Goal: Task Accomplishment & Management: Complete application form

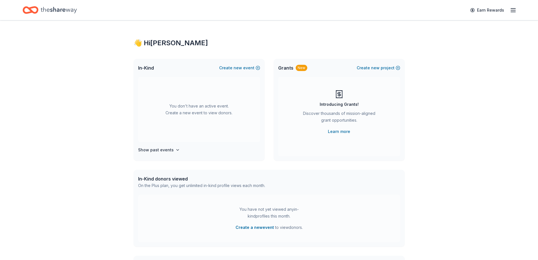
click at [512, 10] on icon "button" at bounding box center [513, 10] width 7 height 7
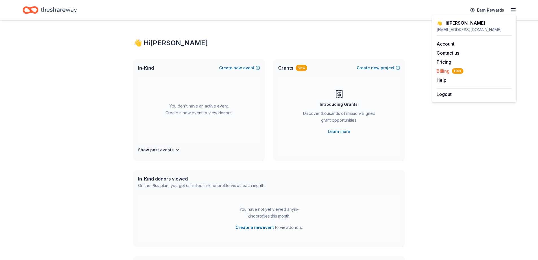
click at [446, 70] on span "Billing Plus" at bounding box center [450, 71] width 27 height 7
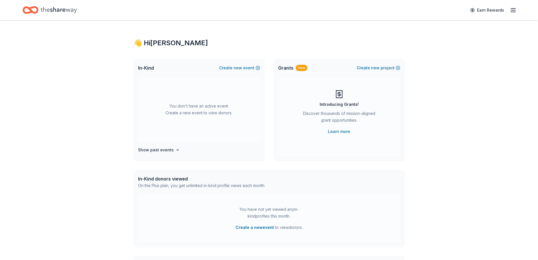
click at [46, 10] on icon "Home" at bounding box center [59, 10] width 36 height 6
click at [514, 9] on icon "button" at bounding box center [513, 10] width 7 height 7
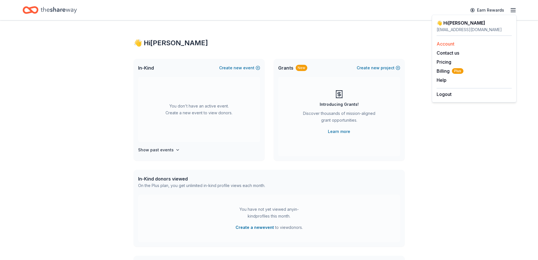
click at [445, 43] on link "Account" at bounding box center [446, 44] width 18 height 6
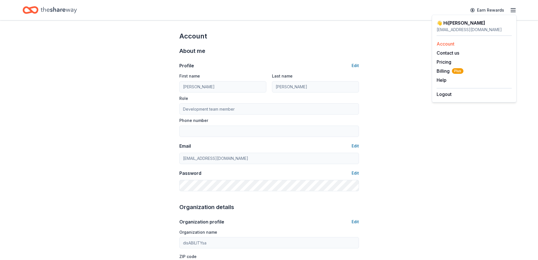
click at [443, 43] on link "Account" at bounding box center [446, 44] width 18 height 6
click at [71, 10] on icon "Home" at bounding box center [59, 10] width 36 height 6
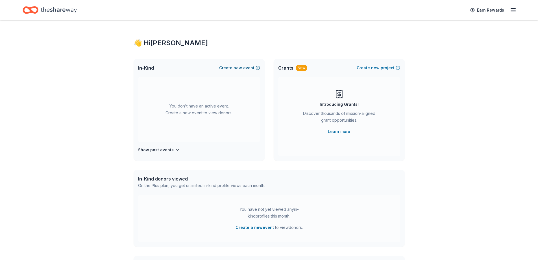
click at [248, 68] on button "Create new event" at bounding box center [239, 67] width 41 height 7
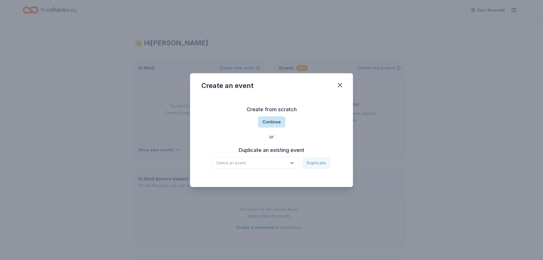
click at [271, 124] on button "Continue" at bounding box center [271, 121] width 27 height 11
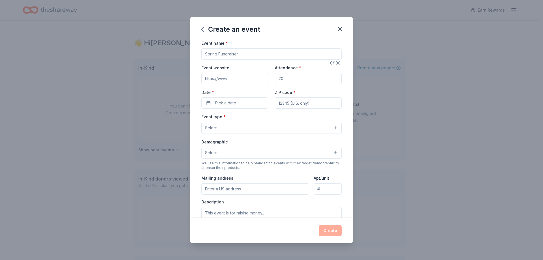
click at [235, 53] on input "Event name *" at bounding box center [271, 53] width 140 height 11
type input "Purse-u-ability Auction & Loteria"
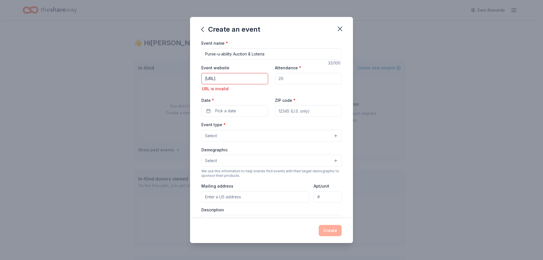
drag, startPoint x: 237, startPoint y: 77, endPoint x: 183, endPoint y: 74, distance: 53.6
click at [183, 74] on div "Create an event Event name * Purse-u-ability Auction & Loteria 33 /100 Event we…" at bounding box center [271, 130] width 543 height 260
paste input "disabilitysa.org/purse-u-ability-auction.html"
type input "https://www.disabilitysa.org/purse-u-ability-auction.html"
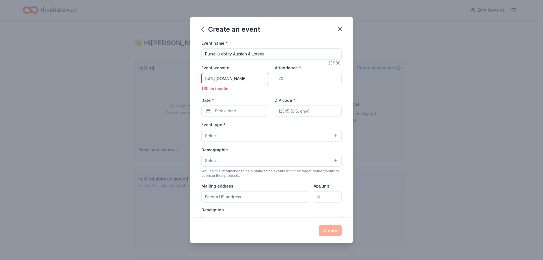
scroll to position [0, 0]
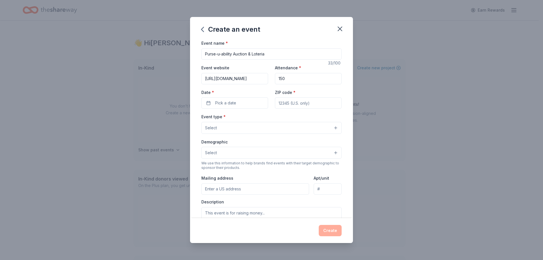
type input "150"
click at [230, 104] on span "Pick a date" at bounding box center [225, 103] width 21 height 7
click at [265, 118] on button "Go to next month" at bounding box center [264, 118] width 8 height 8
click at [264, 118] on button "Go to next month" at bounding box center [264, 118] width 8 height 8
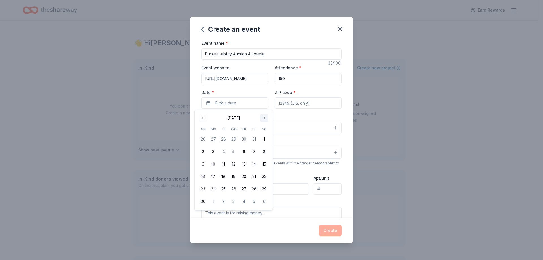
click at [264, 118] on button "Go to next month" at bounding box center [264, 118] width 8 height 8
click at [224, 164] on button "17" at bounding box center [223, 164] width 10 height 10
click at [287, 107] on input "ZIP code *" at bounding box center [308, 102] width 67 height 11
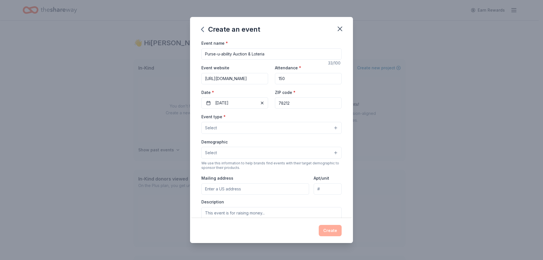
type input "78212"
click at [288, 126] on button "Select" at bounding box center [271, 128] width 140 height 12
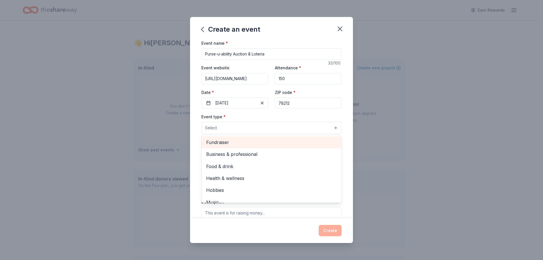
click at [270, 141] on span "Fundraiser" at bounding box center [271, 142] width 131 height 7
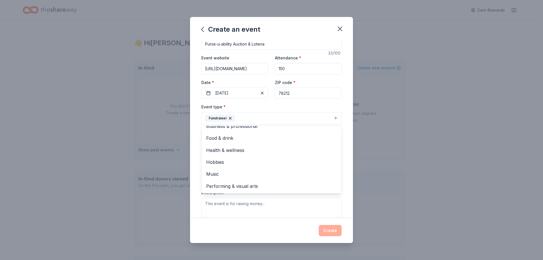
scroll to position [8, 0]
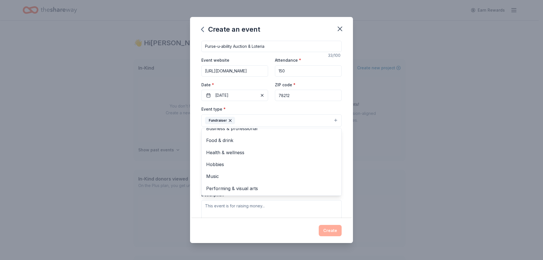
click at [194, 143] on div "Event name * Purse-u-ability Auction & Loteria 33 /100 Event website https://ww…" at bounding box center [271, 129] width 163 height 178
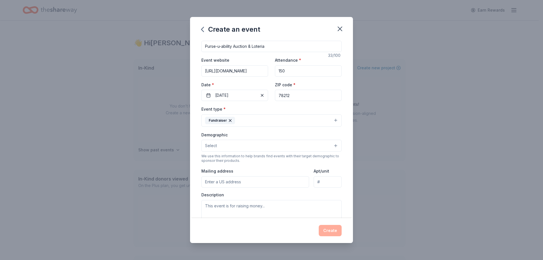
click at [230, 146] on button "Select" at bounding box center [271, 146] width 140 height 12
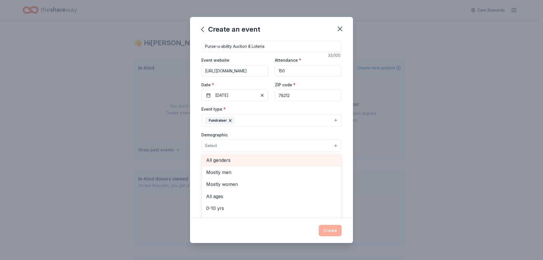
click at [236, 161] on span "All genders" at bounding box center [271, 159] width 131 height 7
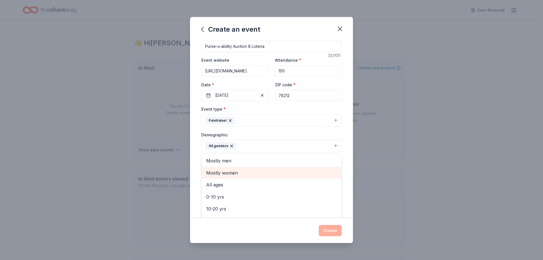
click at [237, 173] on span "Mostly women" at bounding box center [271, 172] width 131 height 7
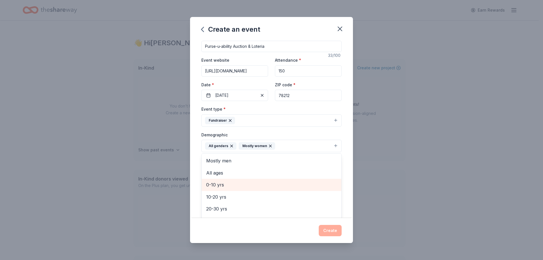
scroll to position [28, 0]
click at [236, 180] on span "20-30 yrs" at bounding box center [271, 180] width 131 height 7
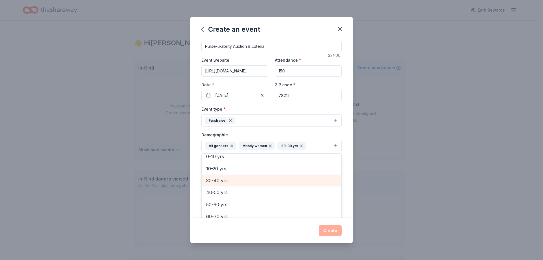
click at [236, 183] on span "30-40 yrs" at bounding box center [271, 180] width 131 height 7
click at [236, 183] on div "10-20 yrs" at bounding box center [272, 178] width 140 height 12
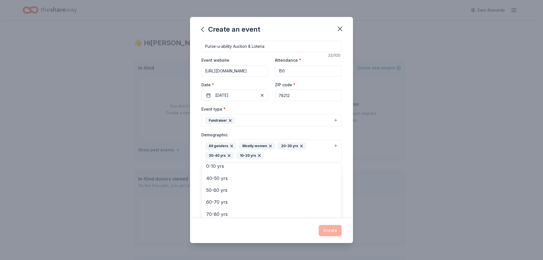
click at [261, 156] on div "10-20 yrs" at bounding box center [250, 155] width 28 height 7
click at [259, 155] on icon "button" at bounding box center [259, 155] width 5 height 5
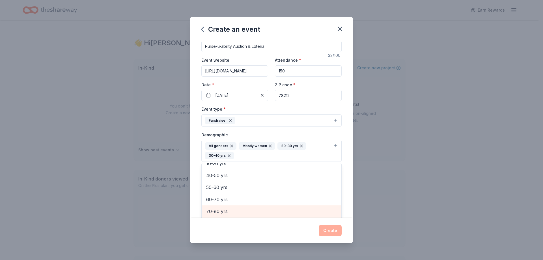
click at [228, 209] on span "70-80 yrs" at bounding box center [271, 210] width 131 height 7
click at [229, 211] on span "60-70 yrs" at bounding box center [271, 211] width 131 height 7
click at [229, 211] on span "50-60 yrs" at bounding box center [271, 210] width 131 height 7
click at [229, 211] on span "40-50 yrs" at bounding box center [271, 211] width 131 height 7
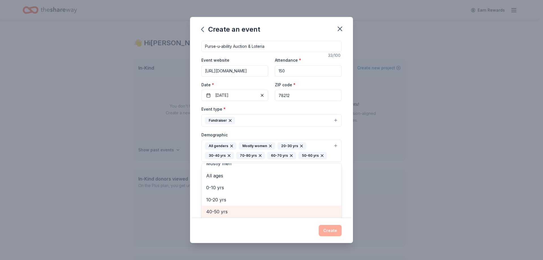
scroll to position [0, 0]
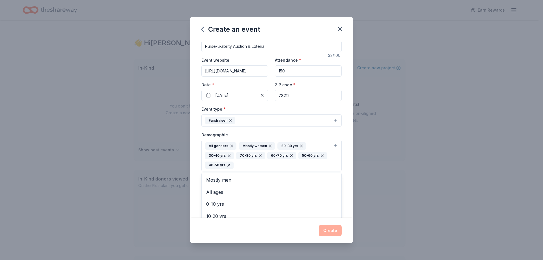
click at [283, 109] on div "Event type * Fundraiser Demographic All genders Mostly women 20-30 yrs 30-40 yr…" at bounding box center [271, 174] width 140 height 139
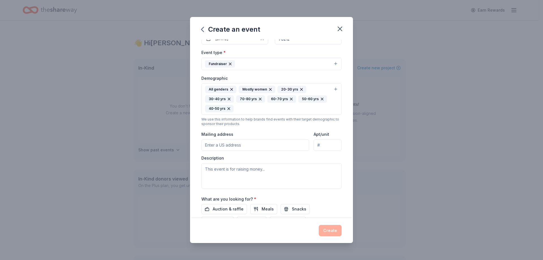
click at [230, 145] on input "Mailing address" at bounding box center [255, 144] width 108 height 11
type input "2515 Blanco Road, San Antonio, TX, 78212"
click at [258, 167] on textarea at bounding box center [271, 175] width 140 height 25
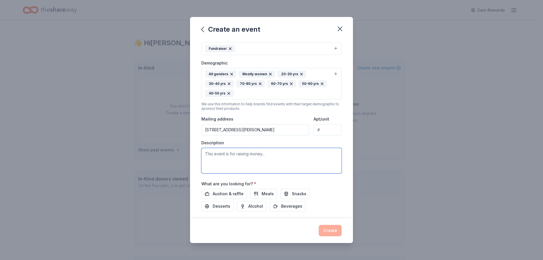
scroll to position [92, 0]
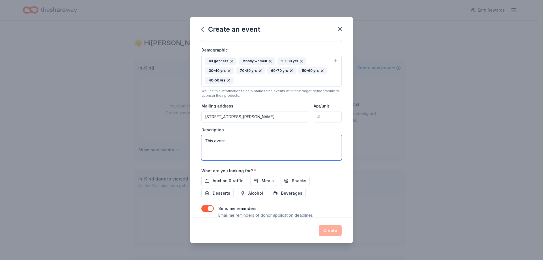
type textarea "This event"
paste textarea "This event"
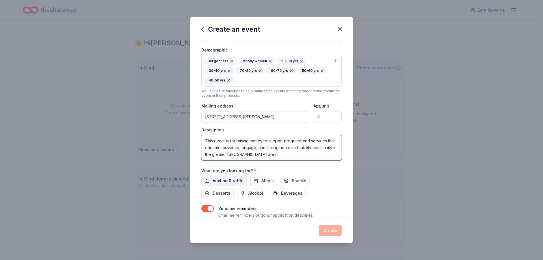
type textarea "This event is for raising money to support programs and services that educate, …"
click at [243, 180] on button "Auction & raffle" at bounding box center [224, 181] width 46 height 10
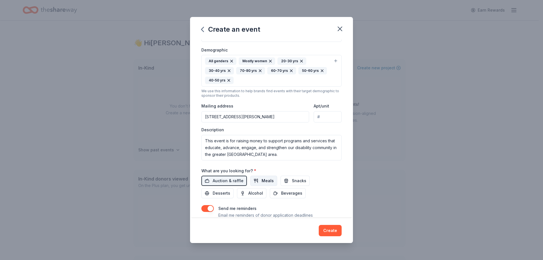
click at [263, 180] on span "Meals" at bounding box center [267, 180] width 12 height 7
click at [292, 178] on span "Snacks" at bounding box center [299, 180] width 14 height 7
click at [225, 194] on span "Desserts" at bounding box center [222, 193] width 18 height 7
click at [255, 194] on span "Alcohol" at bounding box center [255, 193] width 15 height 7
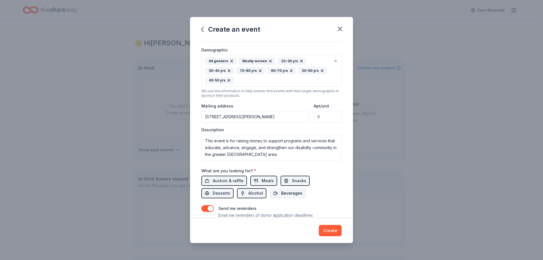
scroll to position [112, 0]
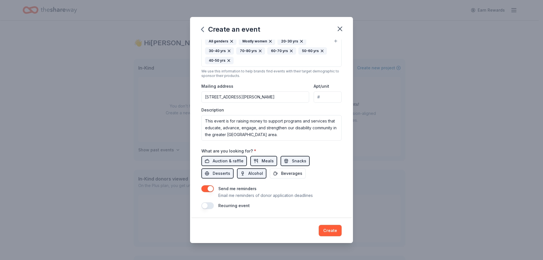
click at [211, 205] on button "button" at bounding box center [207, 205] width 12 height 7
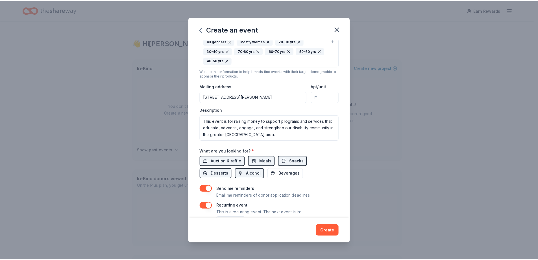
scroll to position [133, 0]
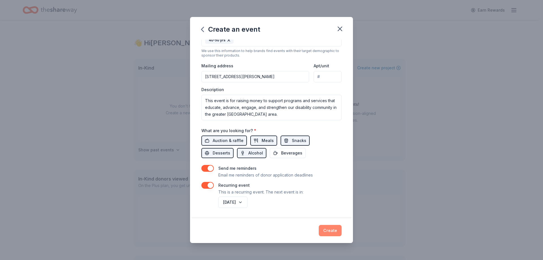
click at [327, 229] on button "Create" at bounding box center [330, 230] width 23 height 11
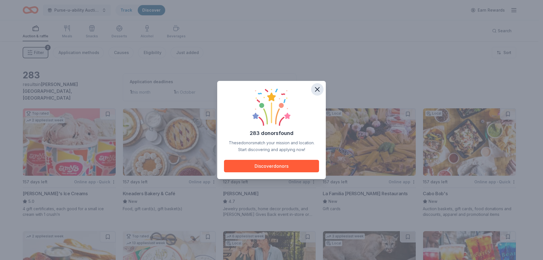
click at [318, 91] on icon "button" at bounding box center [317, 89] width 8 height 8
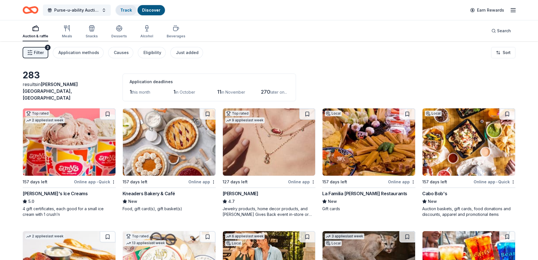
click at [129, 10] on link "Track" at bounding box center [126, 10] width 12 height 5
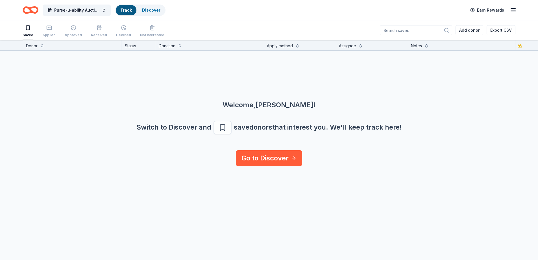
scroll to position [0, 0]
click at [148, 11] on link "Discover" at bounding box center [151, 10] width 18 height 5
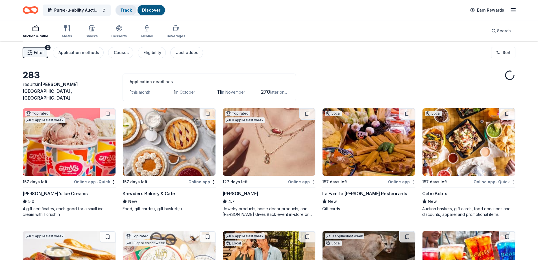
click at [126, 10] on link "Track" at bounding box center [126, 10] width 12 height 5
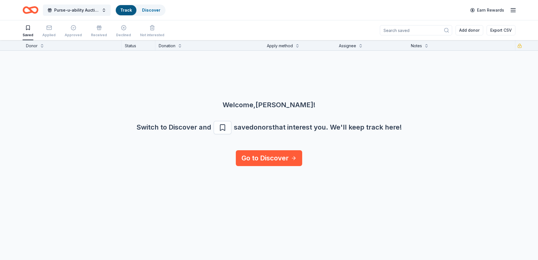
scroll to position [0, 0]
click at [49, 30] on icon "button" at bounding box center [49, 28] width 6 height 6
click at [66, 28] on div "button" at bounding box center [73, 28] width 17 height 6
click at [69, 8] on span "Purse-u-ability Auction & Loteria" at bounding box center [76, 10] width 45 height 7
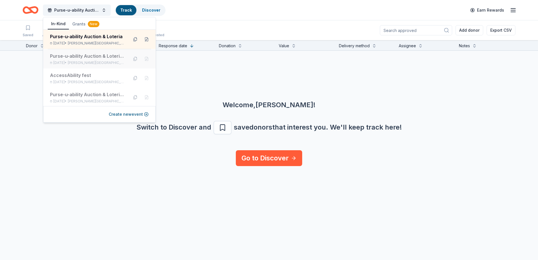
click at [77, 59] on div "Purse-u-ability Auction & Loteria Night" at bounding box center [87, 56] width 74 height 7
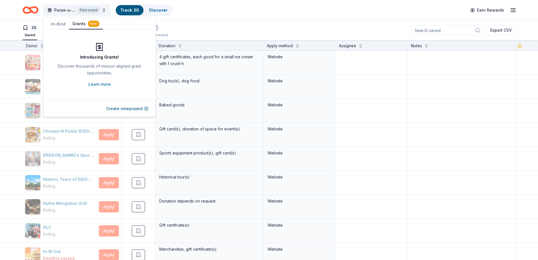
click at [83, 23] on button "Grants New" at bounding box center [86, 24] width 34 height 11
click at [231, 19] on div "Purse-u-ability Auction & Loteria Night Past event Track · 20 Discover Earn Rew…" at bounding box center [269, 10] width 538 height 20
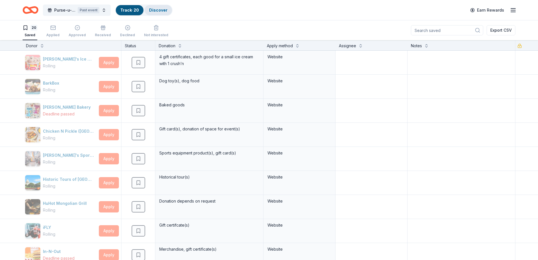
click at [159, 11] on link "Discover" at bounding box center [158, 10] width 18 height 5
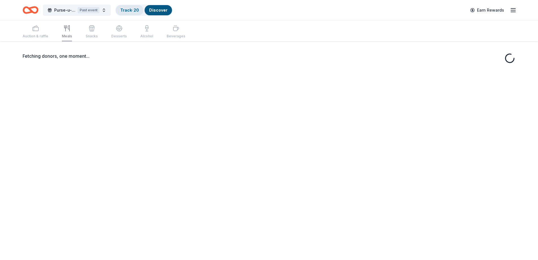
click at [127, 9] on link "Track · 20" at bounding box center [129, 10] width 19 height 5
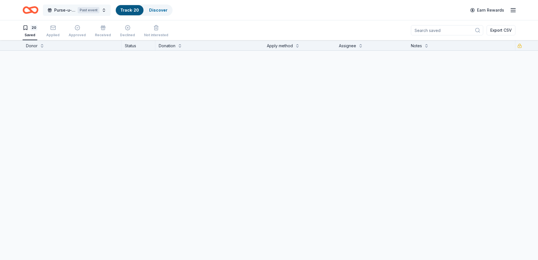
scroll to position [0, 0]
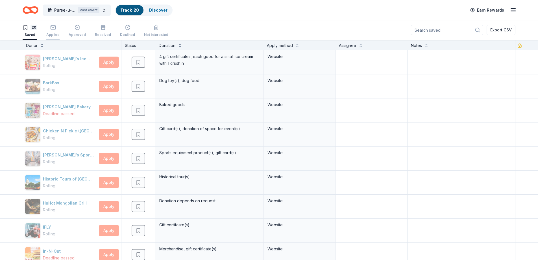
drag, startPoint x: 54, startPoint y: 29, endPoint x: 57, endPoint y: 27, distance: 3.4
click at [53, 29] on icon "button" at bounding box center [53, 28] width 6 height 6
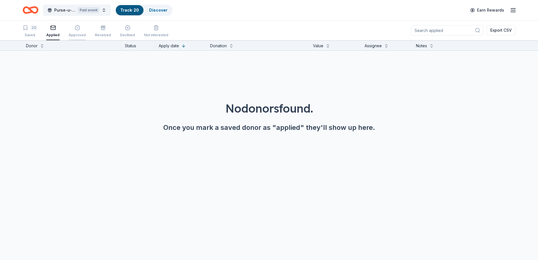
click at [77, 29] on icon "button" at bounding box center [77, 27] width 5 height 5
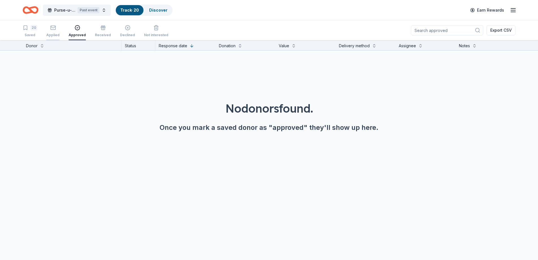
click at [54, 29] on icon "button" at bounding box center [53, 28] width 6 height 6
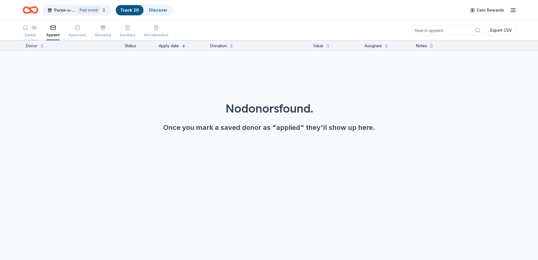
click at [34, 29] on div "20" at bounding box center [34, 28] width 7 height 6
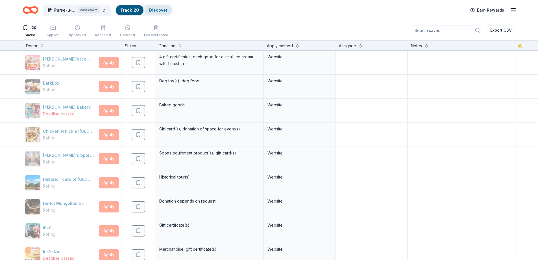
click at [161, 12] on link "Discover" at bounding box center [158, 10] width 18 height 5
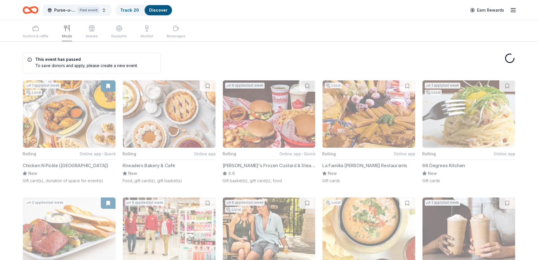
click at [516, 10] on icon "button" at bounding box center [513, 10] width 7 height 7
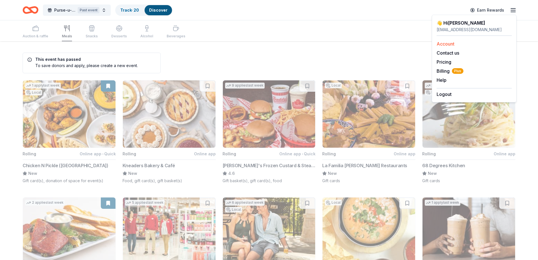
click at [455, 44] on link "Account" at bounding box center [446, 44] width 18 height 6
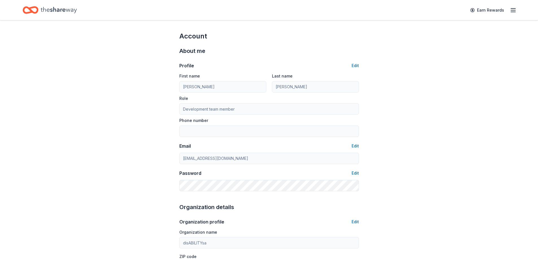
click at [52, 10] on icon "Home" at bounding box center [59, 10] width 36 height 6
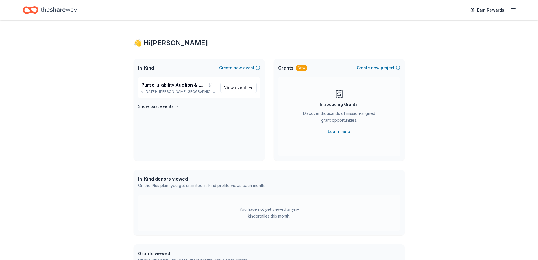
click at [62, 60] on div "👋 Hi Melanie In-Kind Create new event Purse-u-ability Auction & Loteria Feb 17,…" at bounding box center [269, 179] width 538 height 319
click at [516, 9] on icon "button" at bounding box center [513, 10] width 7 height 7
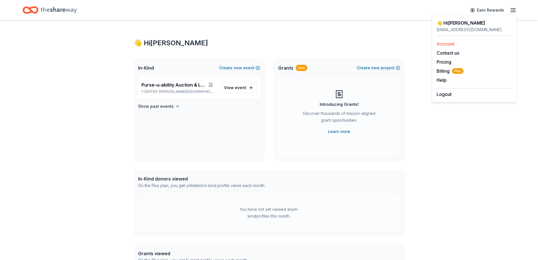
click at [452, 44] on link "Account" at bounding box center [446, 44] width 18 height 6
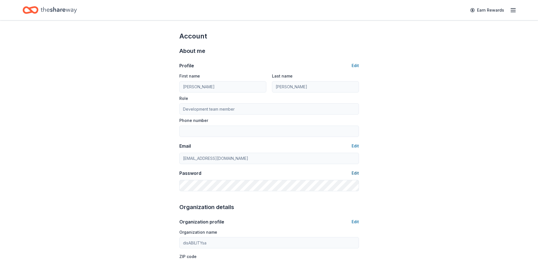
click at [355, 173] on button "Edit" at bounding box center [355, 173] width 7 height 7
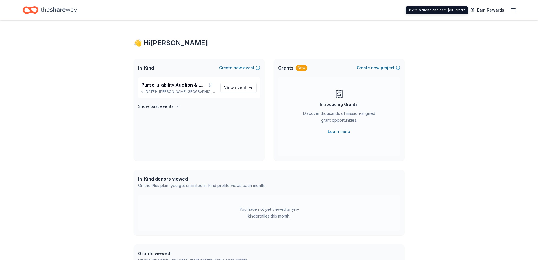
click at [514, 9] on icon "button" at bounding box center [513, 10] width 7 height 7
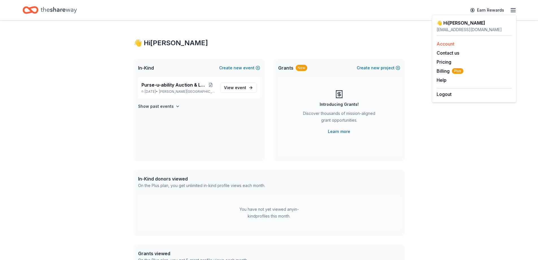
click at [450, 42] on link "Account" at bounding box center [446, 44] width 18 height 6
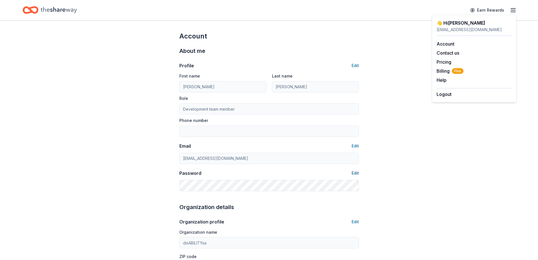
click at [356, 173] on button "Edit" at bounding box center [355, 173] width 7 height 7
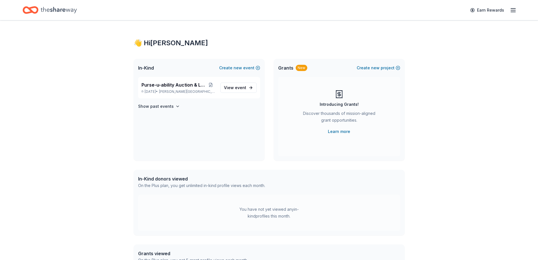
click at [514, 10] on icon "button" at bounding box center [513, 10] width 7 height 7
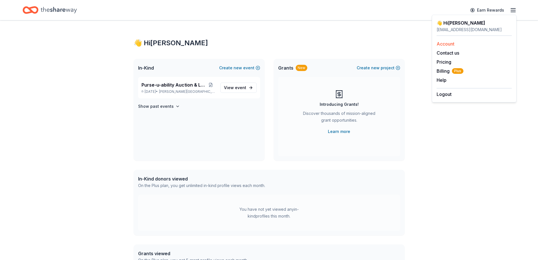
click at [449, 44] on link "Account" at bounding box center [446, 44] width 18 height 6
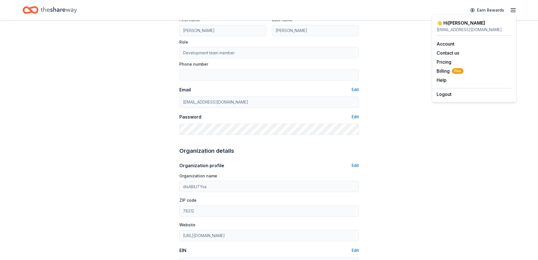
scroll to position [57, 0]
click at [355, 90] on button "Edit" at bounding box center [355, 89] width 7 height 7
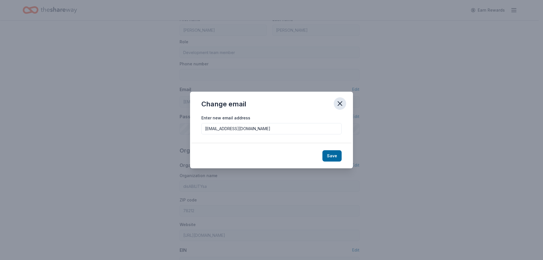
click at [340, 104] on icon "button" at bounding box center [340, 103] width 4 height 4
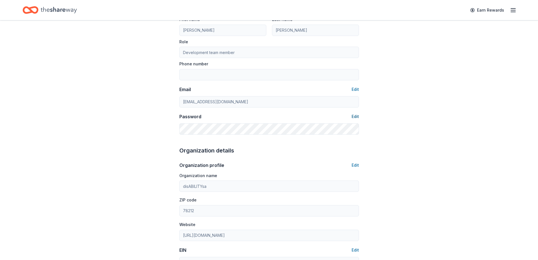
click at [356, 116] on button "Edit" at bounding box center [355, 116] width 7 height 7
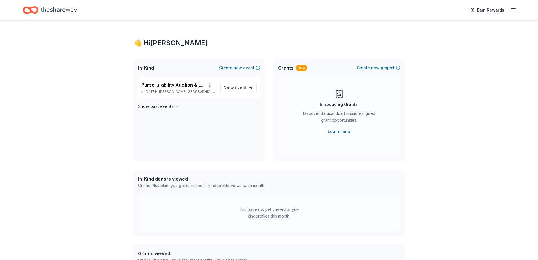
click at [511, 9] on icon "button" at bounding box center [513, 10] width 7 height 7
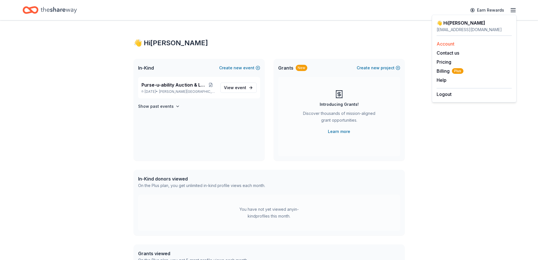
click at [452, 44] on link "Account" at bounding box center [446, 44] width 18 height 6
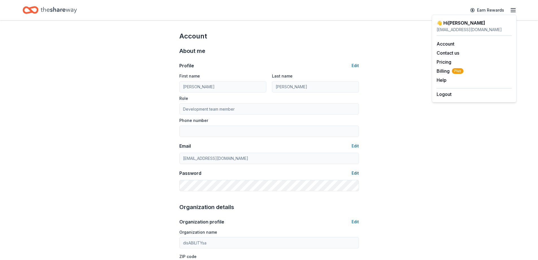
click at [354, 172] on button "Edit" at bounding box center [355, 173] width 7 height 7
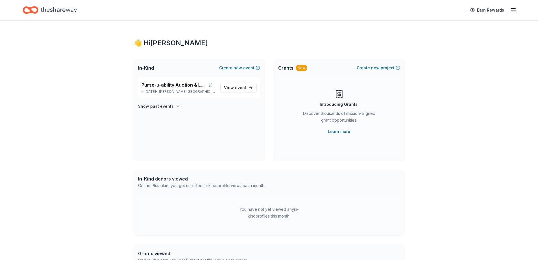
click at [515, 12] on icon "button" at bounding box center [513, 10] width 7 height 7
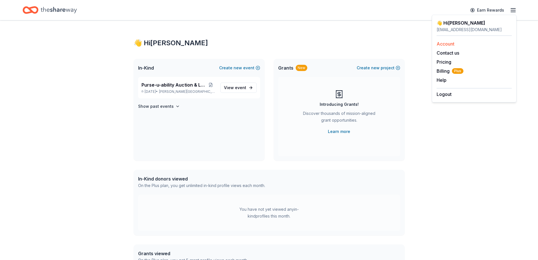
click at [447, 44] on link "Account" at bounding box center [446, 44] width 18 height 6
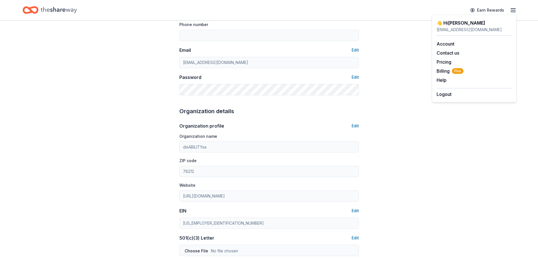
scroll to position [113, 0]
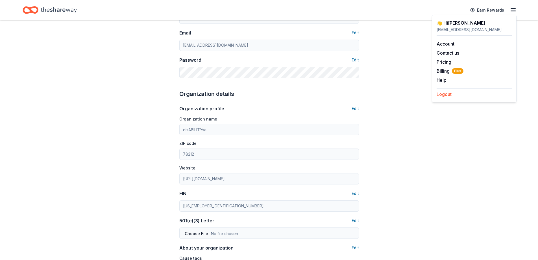
click at [441, 95] on button "Logout" at bounding box center [444, 94] width 15 height 7
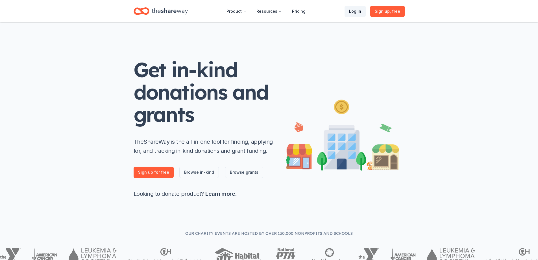
click at [352, 14] on link "Log in" at bounding box center [355, 11] width 21 height 11
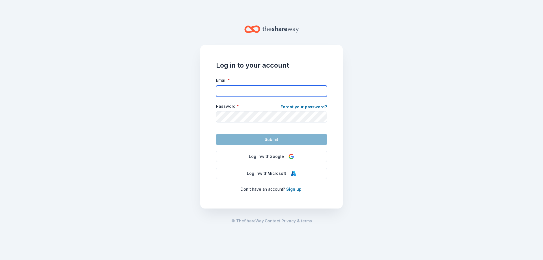
type input "[EMAIL_ADDRESS][DOMAIN_NAME]"
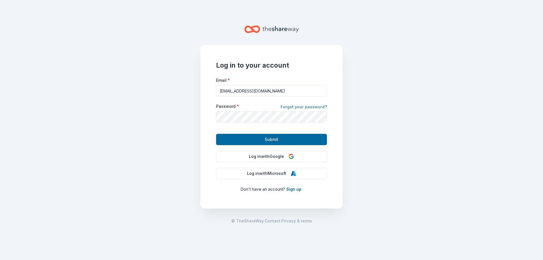
click at [296, 105] on link "Forgot your password?" at bounding box center [303, 107] width 46 height 8
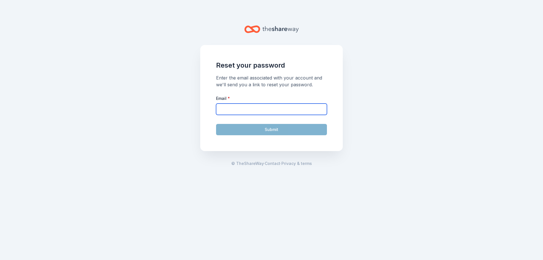
click at [227, 110] on input "Email *" at bounding box center [271, 108] width 111 height 11
type input "[EMAIL_ADDRESS][DOMAIN_NAME]"
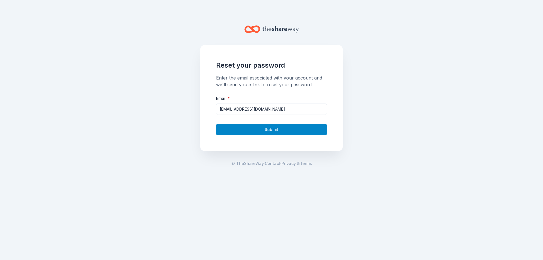
click at [241, 129] on button "Submit" at bounding box center [271, 129] width 111 height 11
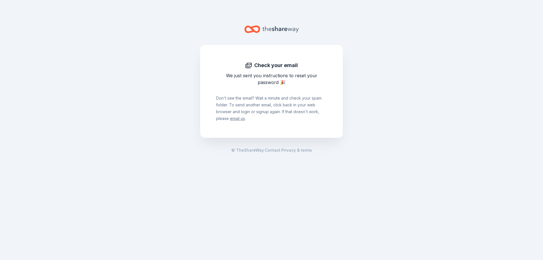
click at [278, 28] on icon "Home" at bounding box center [280, 29] width 36 height 12
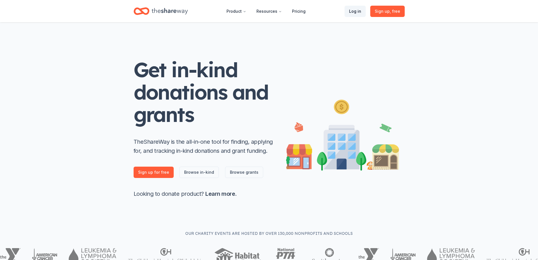
click at [358, 13] on link "Log in" at bounding box center [355, 11] width 21 height 11
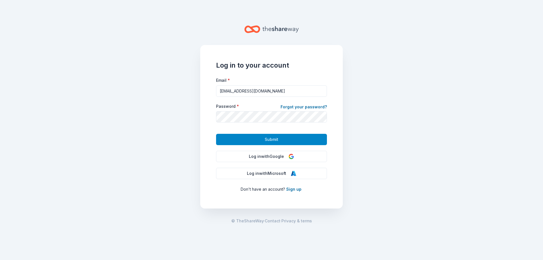
click at [282, 135] on button "Submit" at bounding box center [271, 139] width 111 height 11
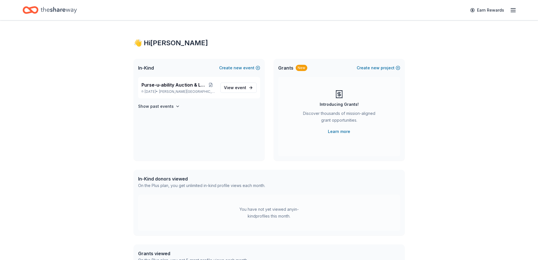
click at [512, 10] on icon "button" at bounding box center [513, 10] width 7 height 7
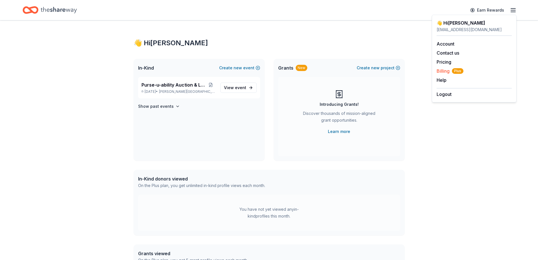
click at [445, 71] on span "Billing Plus" at bounding box center [450, 71] width 27 height 7
